Goal: Task Accomplishment & Management: Use online tool/utility

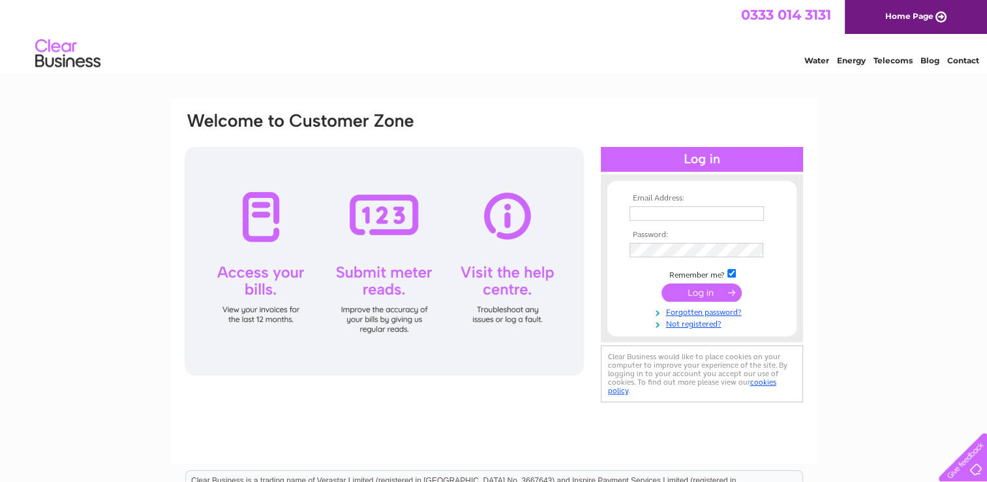
type input "[EMAIL_ADDRESS][DOMAIN_NAME]"
click at [692, 288] on input "submit" at bounding box center [702, 292] width 80 height 18
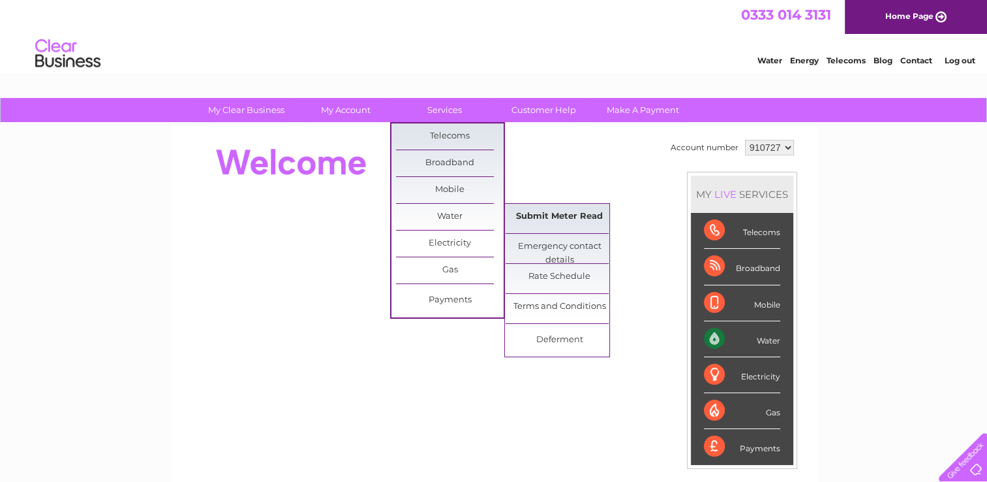
click at [542, 217] on link "Submit Meter Read" at bounding box center [560, 217] width 108 height 26
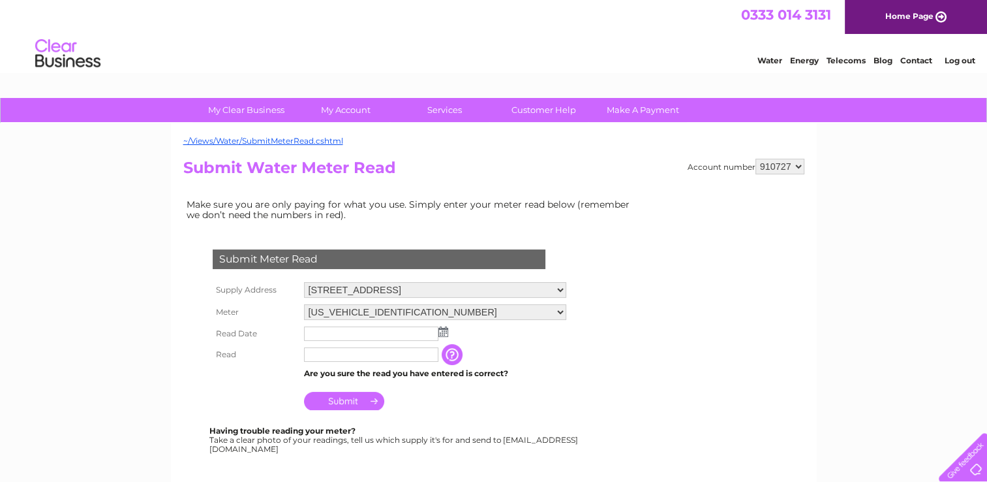
click at [441, 330] on img at bounding box center [444, 331] width 10 height 10
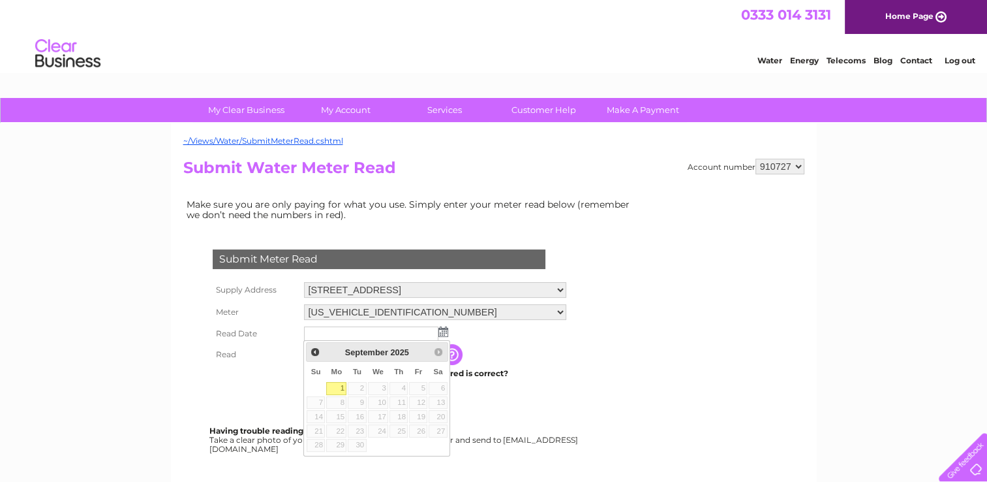
click at [341, 389] on link "1" at bounding box center [336, 388] width 20 height 13
type input "2025/09/01"
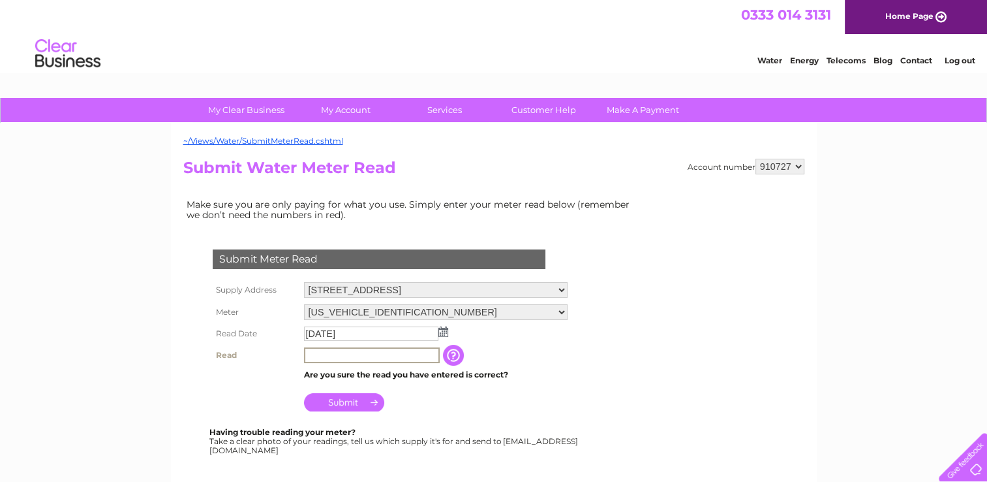
click at [311, 353] on input "text" at bounding box center [372, 355] width 136 height 16
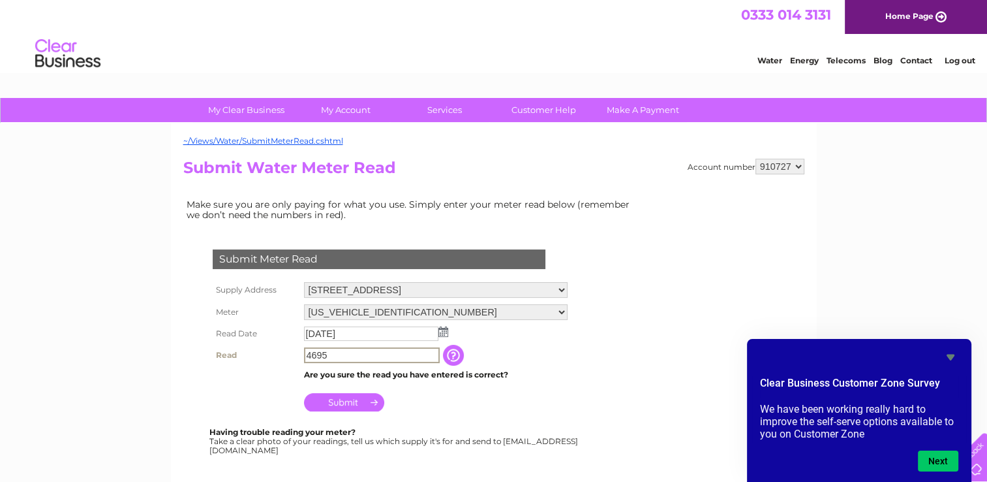
type input "4695"
click at [355, 400] on input "Submit" at bounding box center [344, 401] width 80 height 18
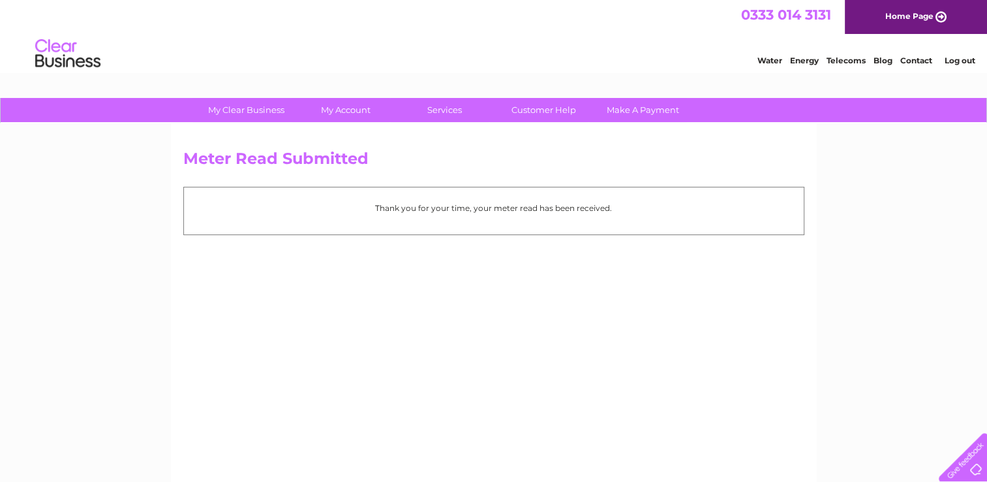
click at [958, 56] on link "Log out" at bounding box center [959, 60] width 31 height 10
